Goal: Find specific page/section: Find specific page/section

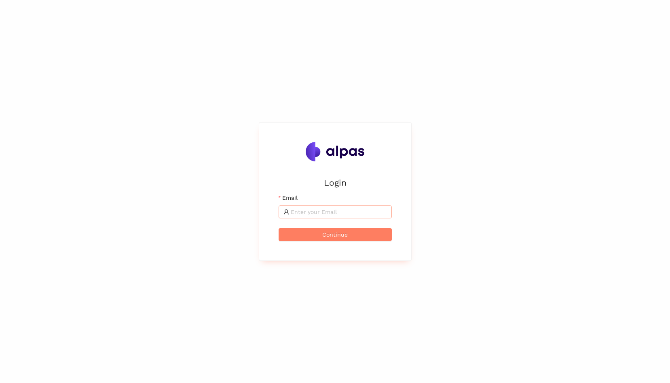
click at [312, 218] on span at bounding box center [335, 212] width 113 height 13
click at [316, 214] on input "Email" at bounding box center [339, 212] width 96 height 9
type input "[EMAIL_ADDRESS]"
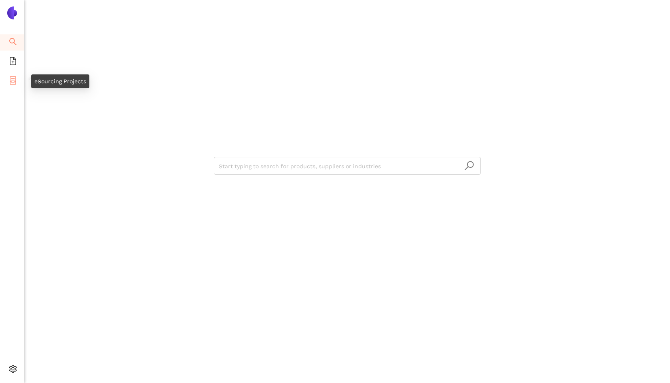
click at [17, 79] on li "eSourcing Projects" at bounding box center [12, 81] width 24 height 16
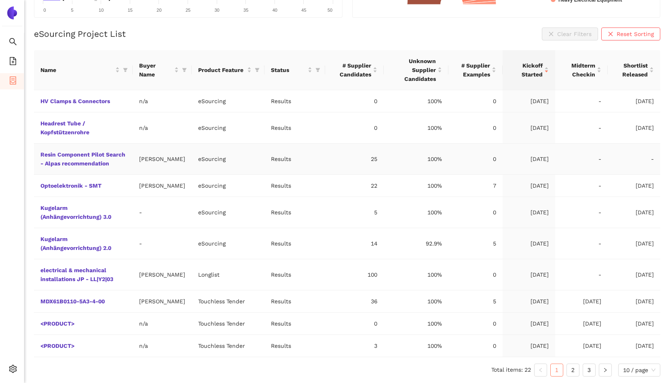
scroll to position [184, 0]
click at [0, 0] on link "Kugelarm (Anhängevorrichtung) 3.0" at bounding box center [0, 0] width 0 height 0
click at [568, 369] on link "2" at bounding box center [573, 370] width 12 height 12
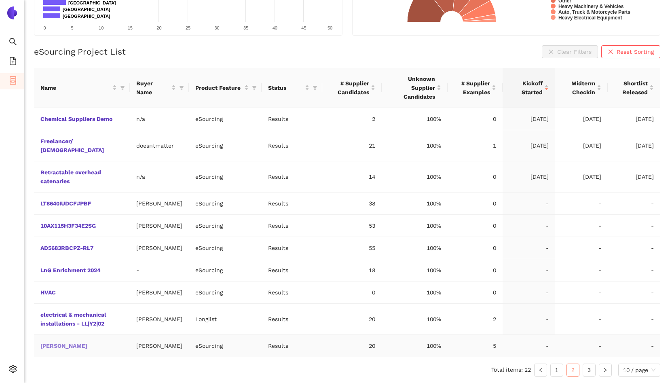
click at [0, 0] on link "Schlauch" at bounding box center [0, 0] width 0 height 0
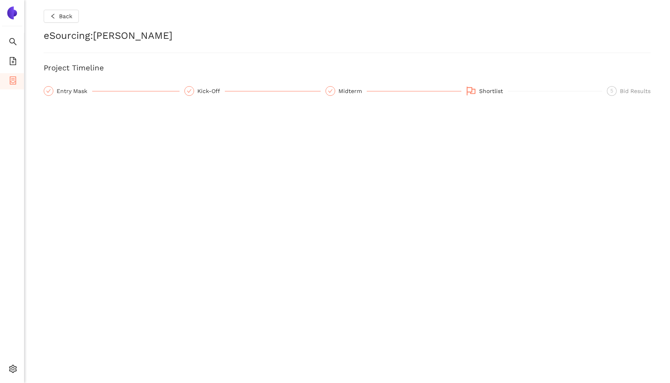
click at [477, 91] on div "Shortlist" at bounding box center [534, 91] width 136 height 11
click at [67, 87] on div "Entry Mask" at bounding box center [75, 91] width 36 height 10
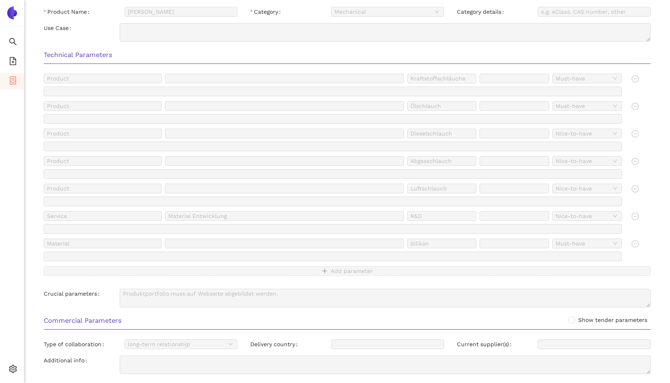
scroll to position [470, 0]
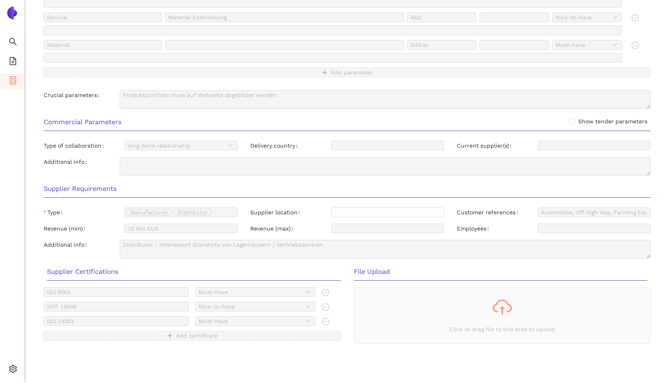
click at [169, 187] on h3 "Supplier Requirements" at bounding box center [347, 189] width 607 height 11
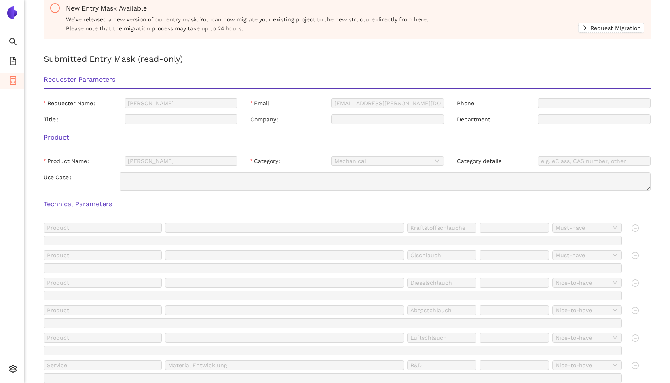
scroll to position [256, 0]
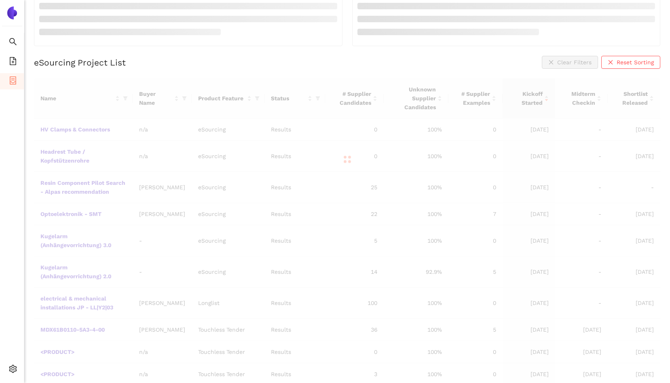
scroll to position [195, 0]
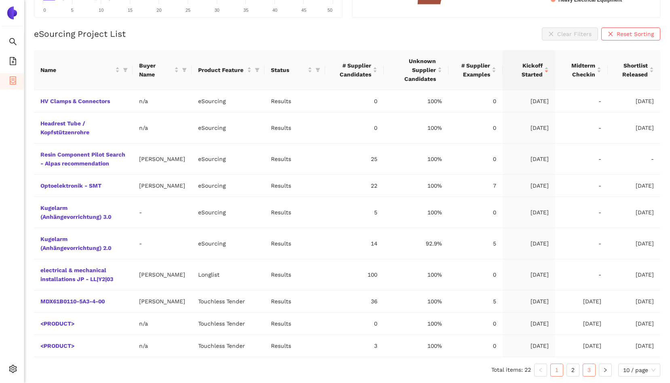
click at [588, 370] on link "3" at bounding box center [589, 370] width 12 height 12
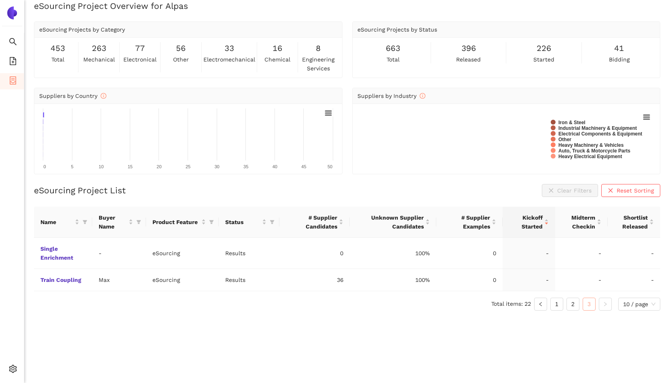
scroll to position [10, 0]
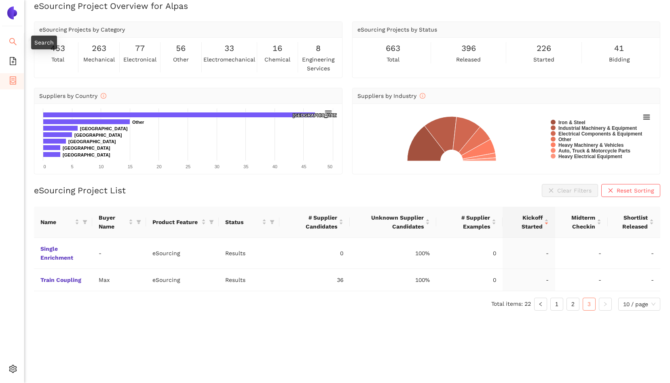
click at [13, 38] on icon "search" at bounding box center [13, 42] width 8 height 8
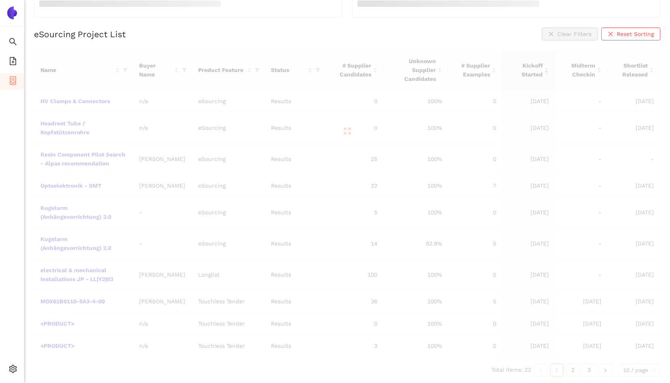
scroll to position [184, 0]
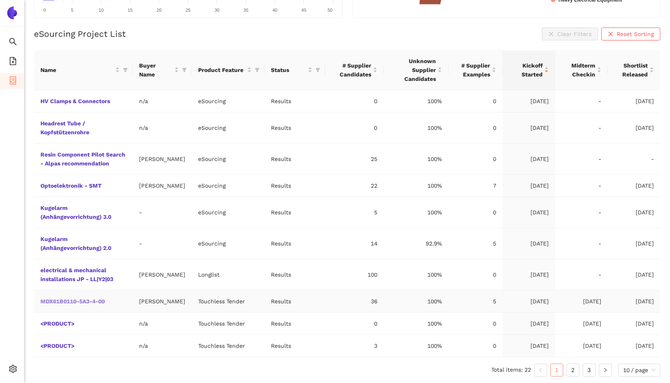
click at [0, 0] on link "MDX61B0110-5A3-4-00" at bounding box center [0, 0] width 0 height 0
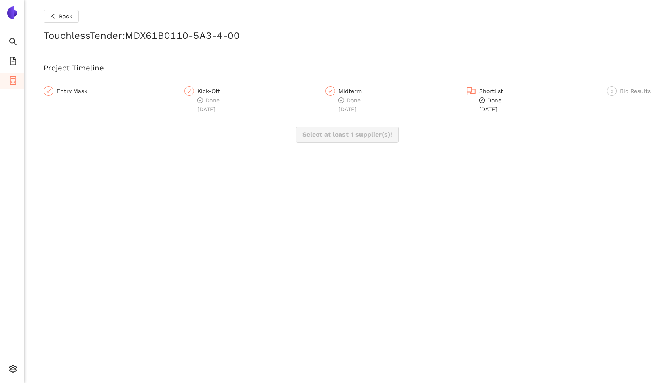
click at [87, 29] on h2 "TouchlessTender : MDX61B0110-5A3-4-00" at bounding box center [347, 36] width 607 height 14
click at [66, 83] on div "Back TouchlessTender : MDX61B0110-5A3-4-00 Project Timeline Entry Mask Kick-Off…" at bounding box center [347, 191] width 646 height 383
click at [110, 182] on div "Back TouchlessTender : MDX61B0110-5A3-4-00 Project Timeline Entry Mask Kick-Off…" at bounding box center [347, 191] width 646 height 383
click at [110, 36] on h2 "TouchlessTender : MDX61B0110-5A3-4-00" at bounding box center [347, 36] width 607 height 14
click at [66, 20] on span "Back" at bounding box center [65, 16] width 13 height 9
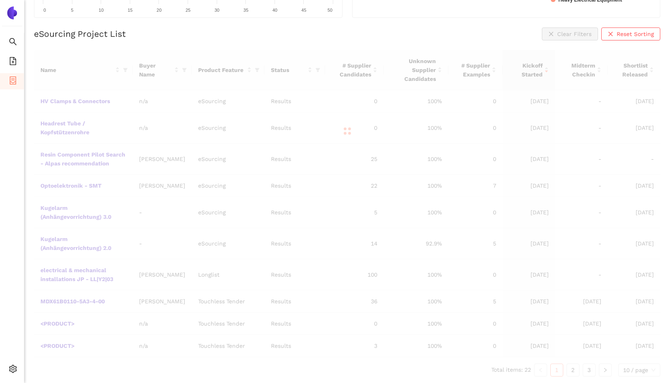
scroll to position [163, 0]
